Goal: Information Seeking & Learning: Learn about a topic

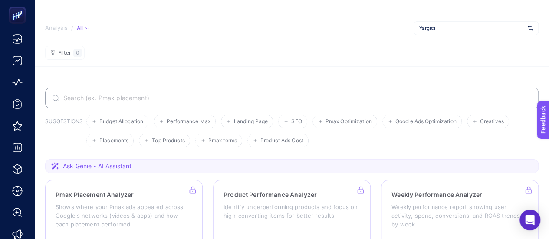
click at [471, 24] on div "Yargıcı" at bounding box center [476, 28] width 125 height 14
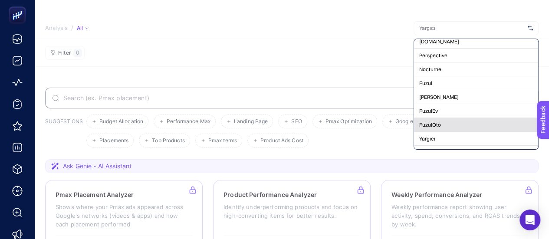
scroll to position [18, 0]
click at [439, 126] on div "Yargıcı" at bounding box center [476, 126] width 124 height 14
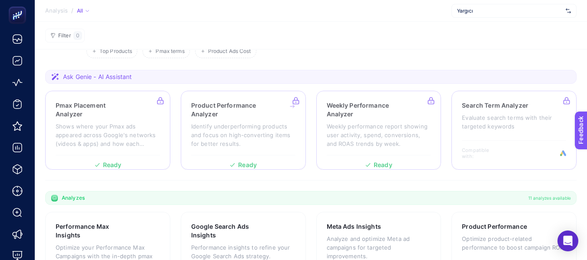
scroll to position [87, 0]
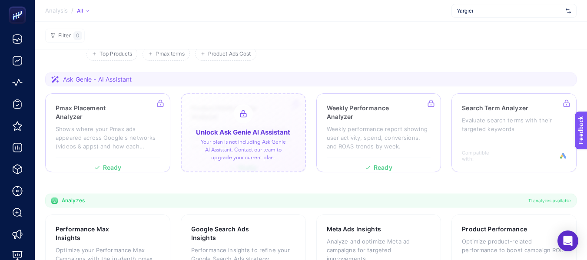
click at [241, 111] on div at bounding box center [243, 132] width 125 height 79
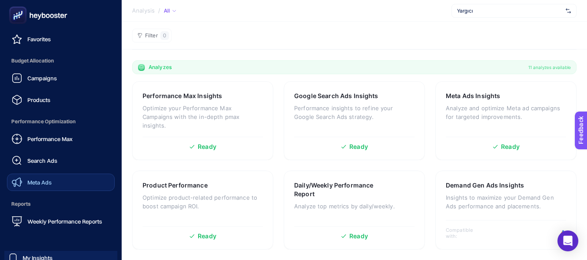
click at [42, 187] on div "Meta Ads" at bounding box center [32, 182] width 40 height 10
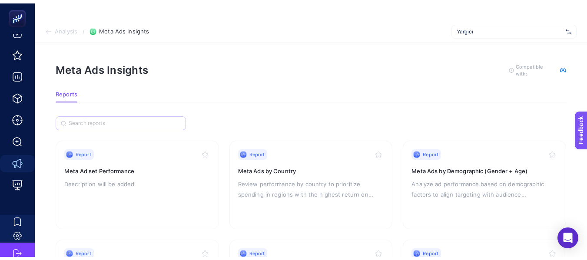
scroll to position [43, 0]
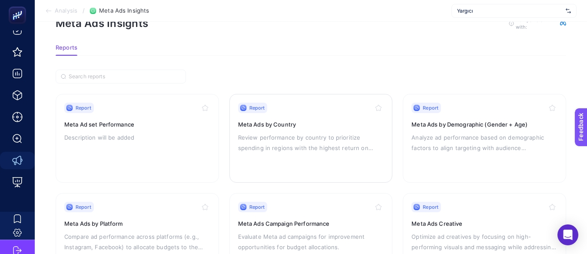
click at [302, 140] on p "Review performance by country to prioritize spending in regions with the highes…" at bounding box center [311, 142] width 146 height 21
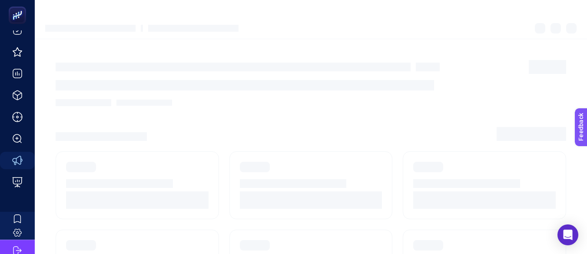
scroll to position [43, 0]
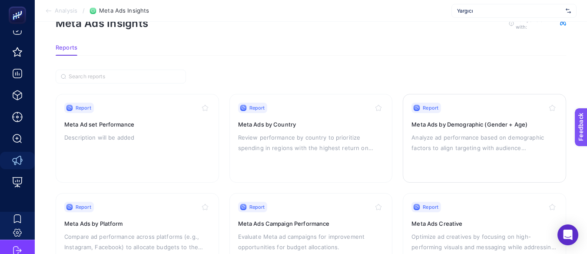
click at [465, 139] on p "Analyze ad performance based on demographic factors to align targeting with aud…" at bounding box center [484, 142] width 146 height 21
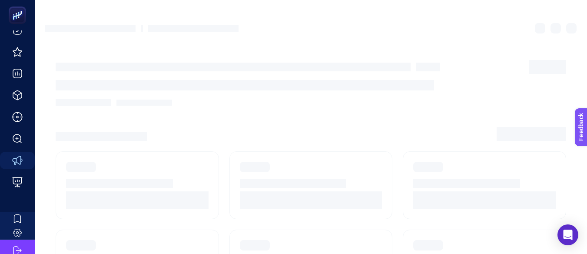
scroll to position [43, 0]
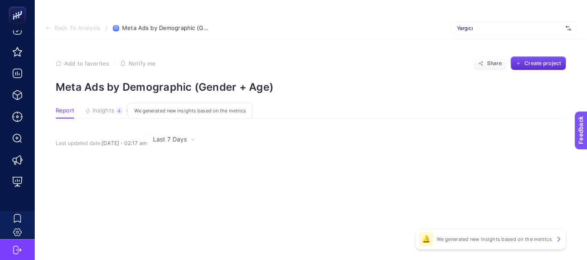
click at [106, 110] on span "Insights" at bounding box center [103, 110] width 22 height 7
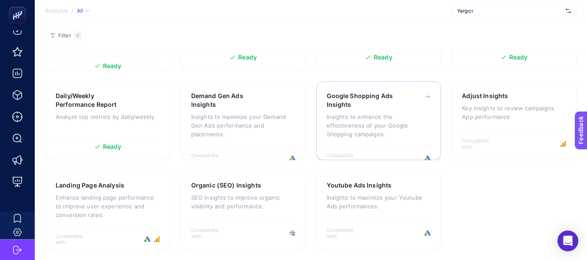
click at [395, 121] on p "Insights to enhance the effectiveness of your Google Shopping campaigns." at bounding box center [379, 125] width 104 height 26
click at [109, 200] on p "Enhance landing page performance to improve user experience and conversion rate…" at bounding box center [108, 206] width 104 height 26
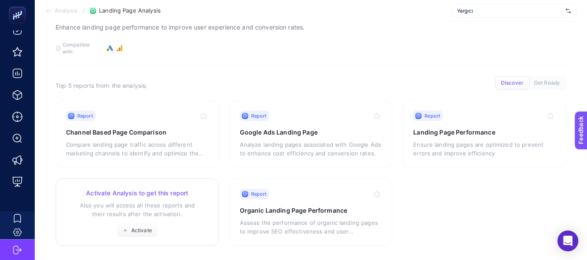
click at [148, 208] on p "Also you will access all these reports and their results after the activation." at bounding box center [137, 209] width 142 height 17
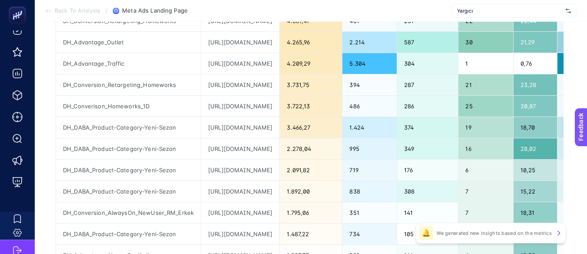
scroll to position [304, 4]
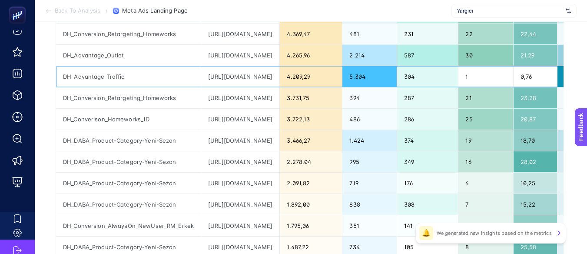
click at [244, 76] on div "[URL][DOMAIN_NAME]" at bounding box center [240, 76] width 78 height 21
click at [279, 99] on div "[URL][DOMAIN_NAME]" at bounding box center [240, 97] width 78 height 21
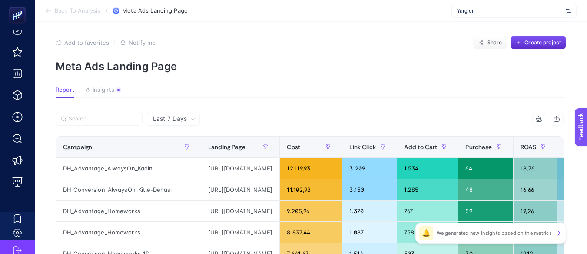
scroll to position [0, 4]
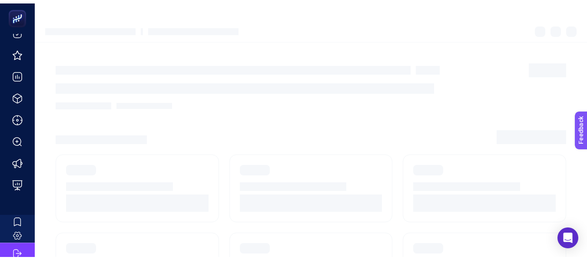
scroll to position [58, 0]
